Goal: Navigation & Orientation: Find specific page/section

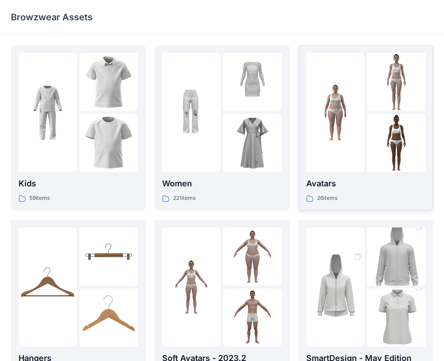
click at [321, 135] on img at bounding box center [335, 113] width 58 height 58
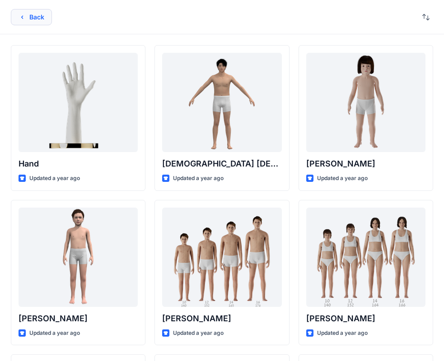
click at [23, 20] on icon "button" at bounding box center [22, 17] width 7 height 7
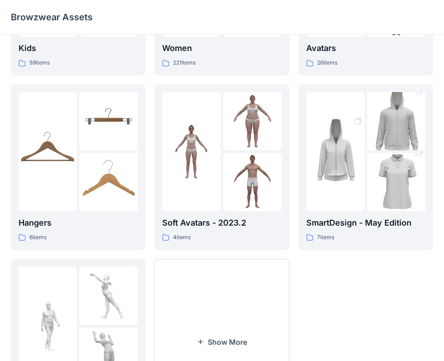
scroll to position [224, 0]
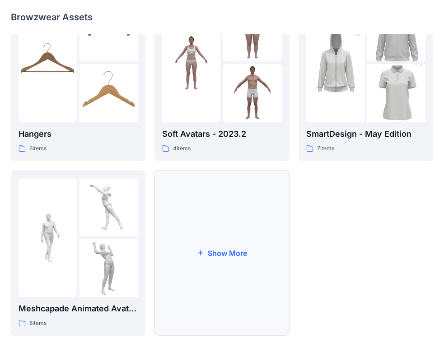
click at [182, 239] on button "Show More" at bounding box center [221, 253] width 135 height 166
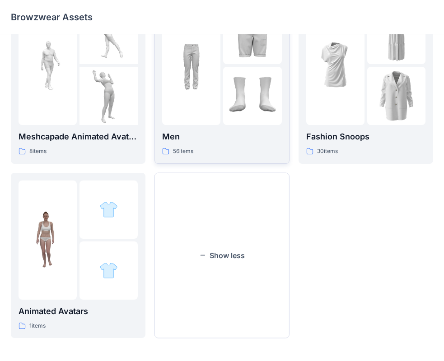
scroll to position [399, 0]
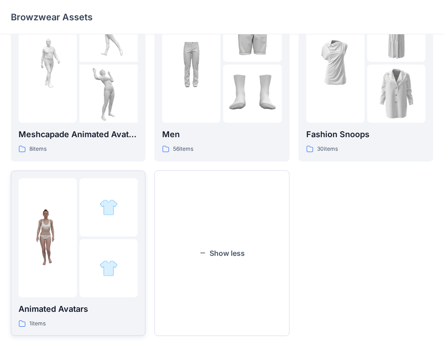
click at [67, 225] on img at bounding box center [48, 238] width 58 height 58
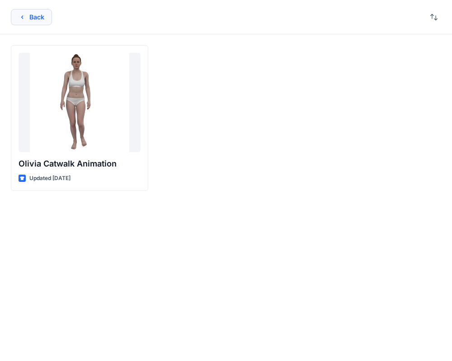
click at [29, 23] on button "Back" at bounding box center [31, 17] width 41 height 16
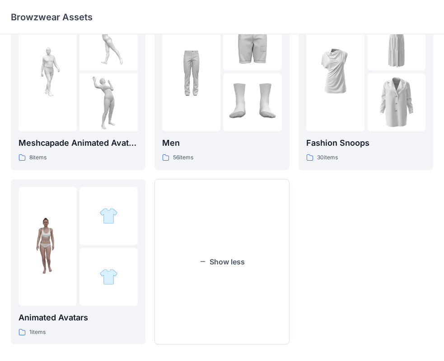
scroll to position [399, 0]
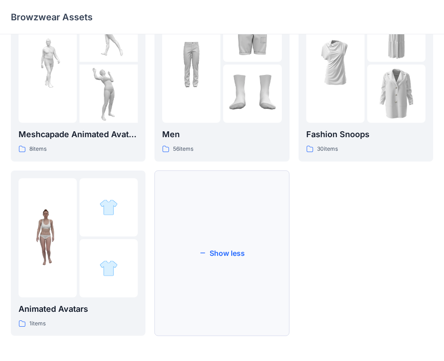
click at [235, 207] on button "Show less" at bounding box center [221, 254] width 135 height 166
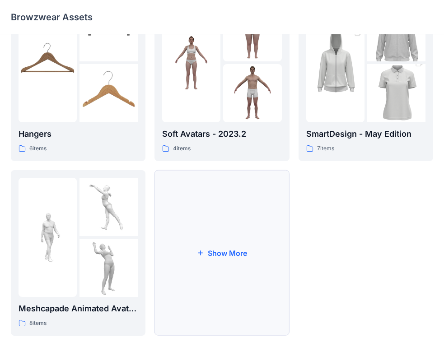
click at [244, 206] on button "Show More" at bounding box center [221, 253] width 135 height 166
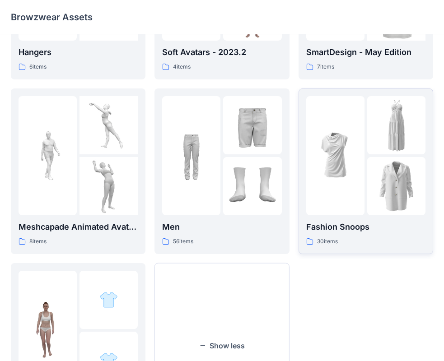
scroll to position [399, 0]
